Goal: Information Seeking & Learning: Learn about a topic

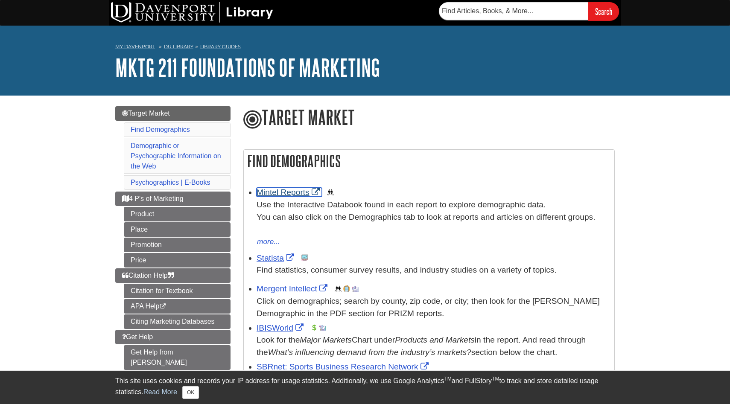
click at [277, 194] on link "Mintel Reports" at bounding box center [289, 192] width 65 height 9
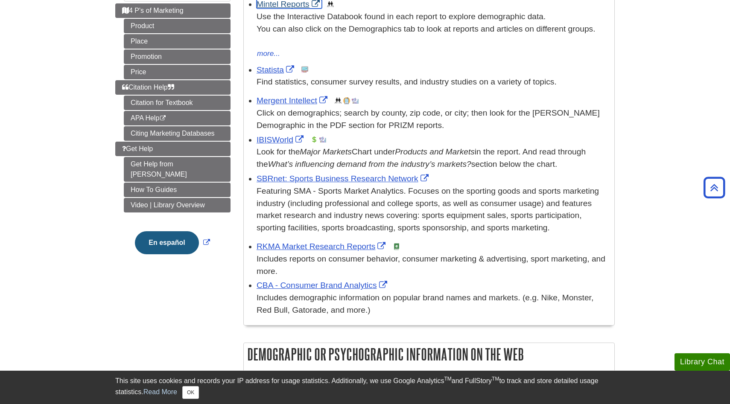
scroll to position [164, 0]
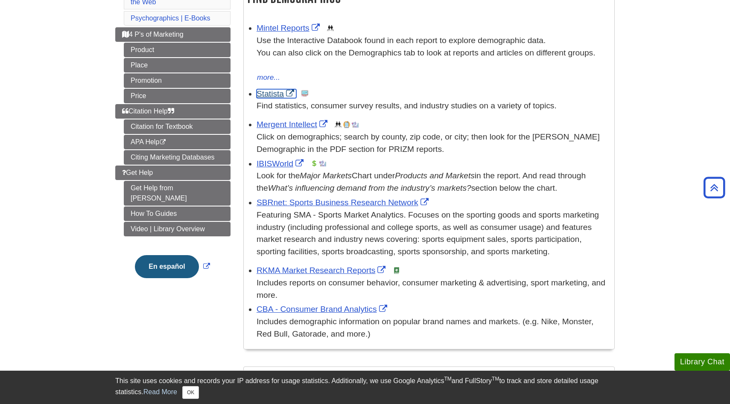
click at [273, 94] on link "Statista" at bounding box center [277, 93] width 40 height 9
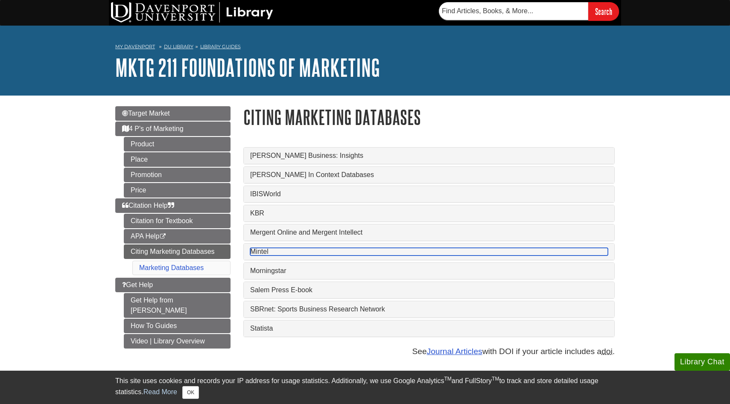
click at [264, 252] on link "Mintel" at bounding box center [429, 252] width 358 height 8
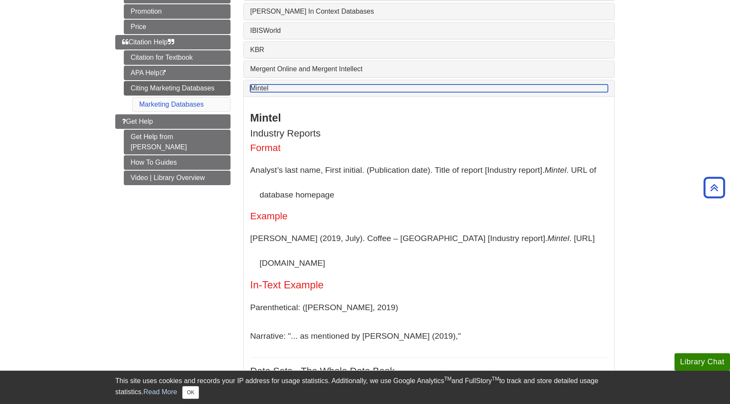
scroll to position [162, 0]
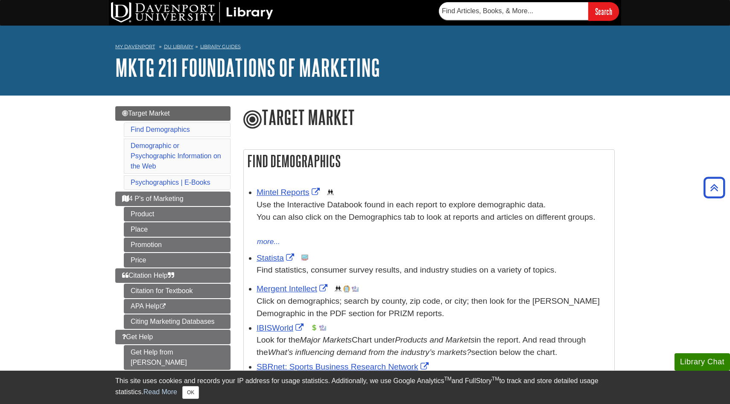
scroll to position [164, 0]
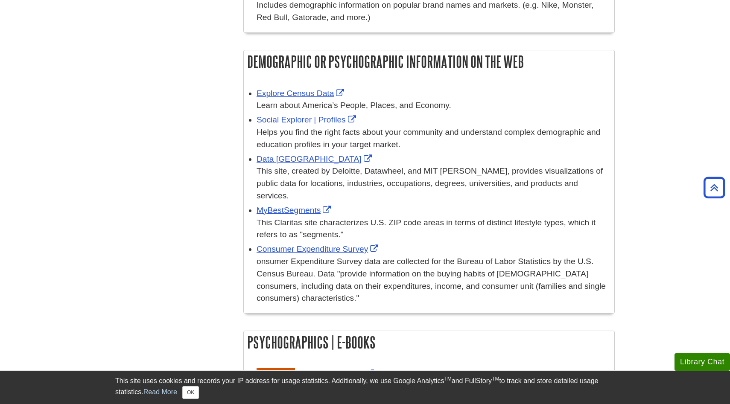
scroll to position [483, 0]
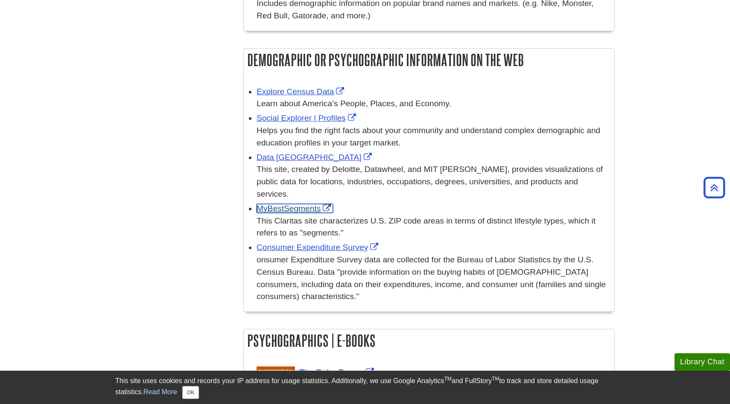
click at [295, 208] on link "MyBestSegments" at bounding box center [295, 208] width 76 height 9
